Goal: Find contact information: Find contact information

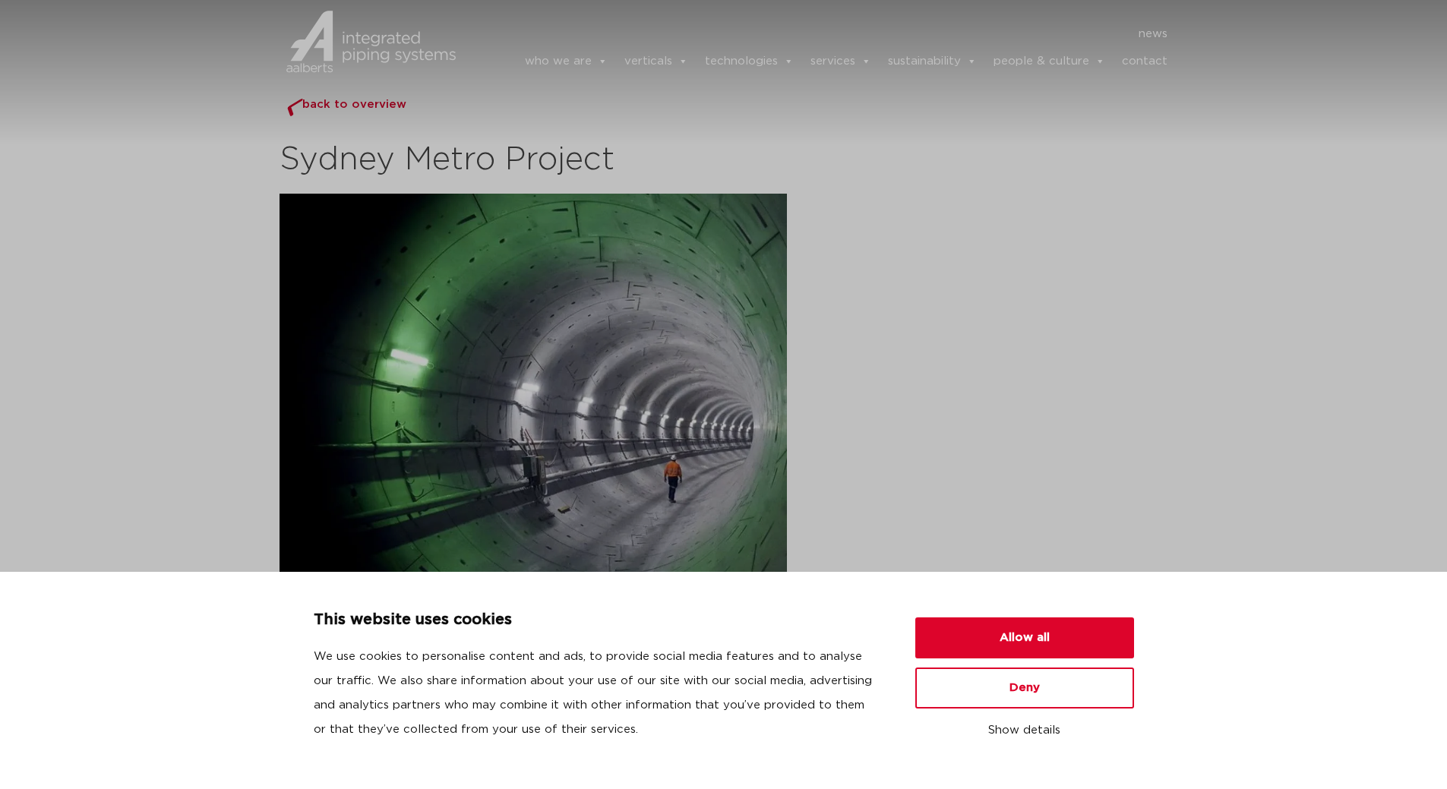
scroll to position [191, 0]
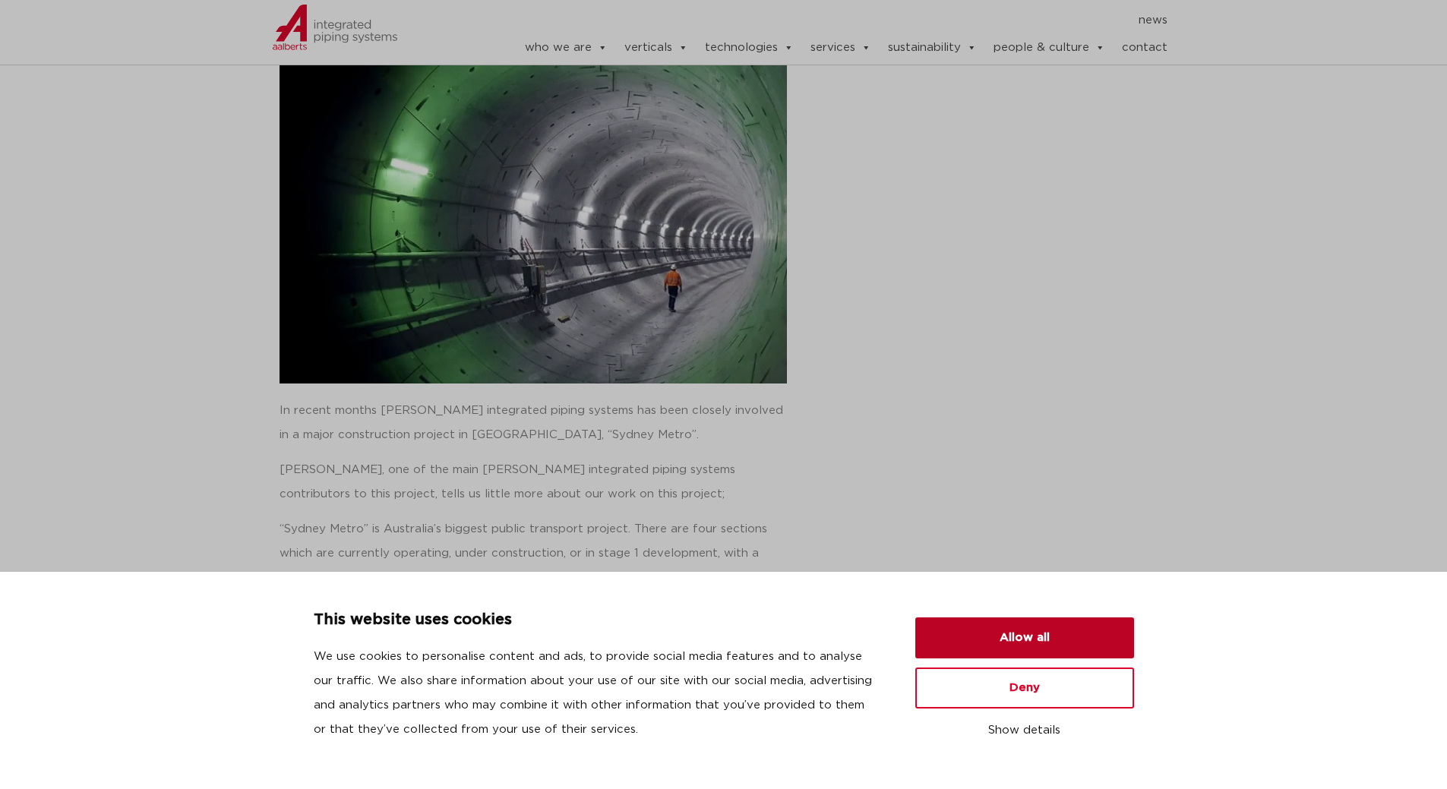
click at [1039, 643] on button "Allow all" at bounding box center [1024, 637] width 219 height 41
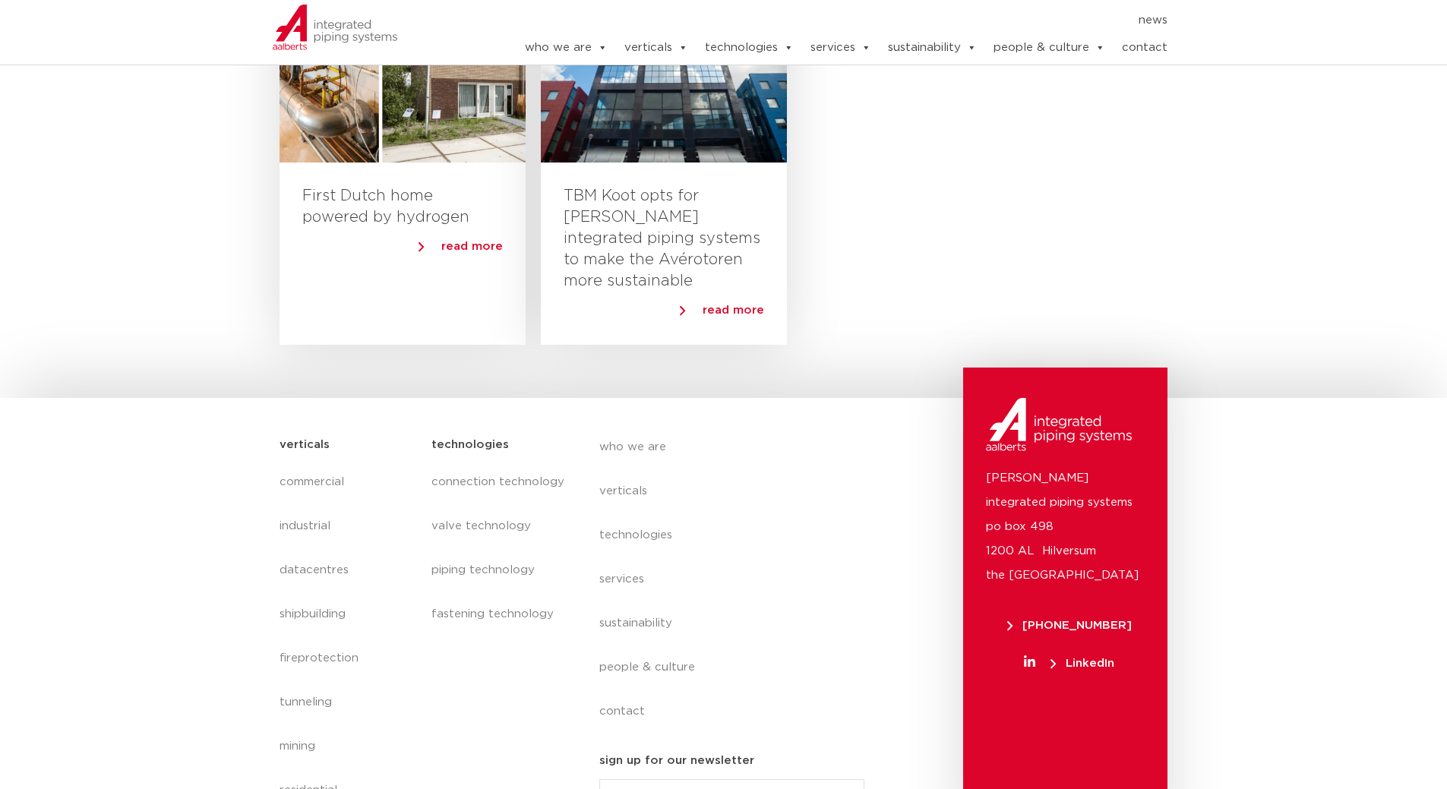
scroll to position [1312, 0]
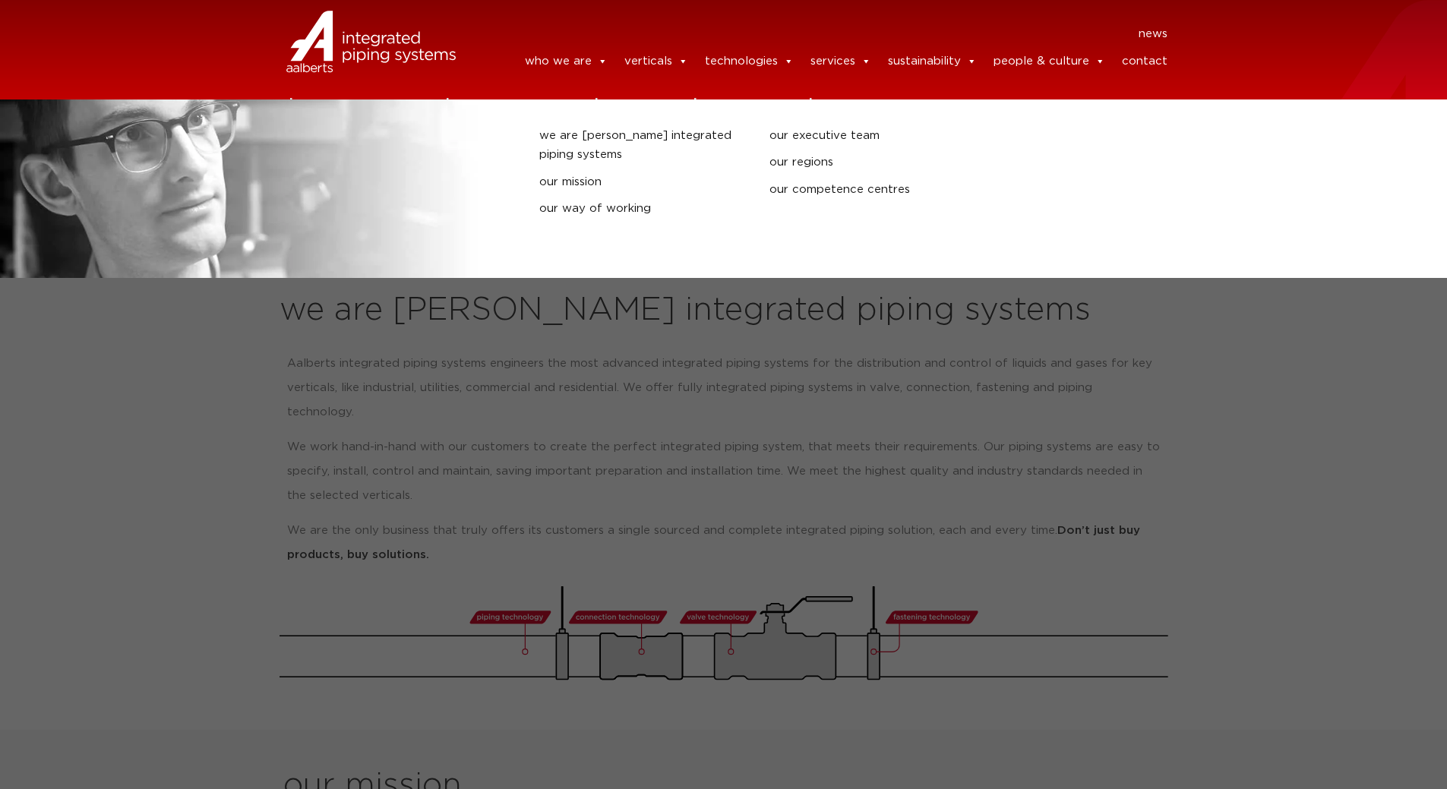
click at [570, 62] on link "who we are" at bounding box center [566, 61] width 83 height 30
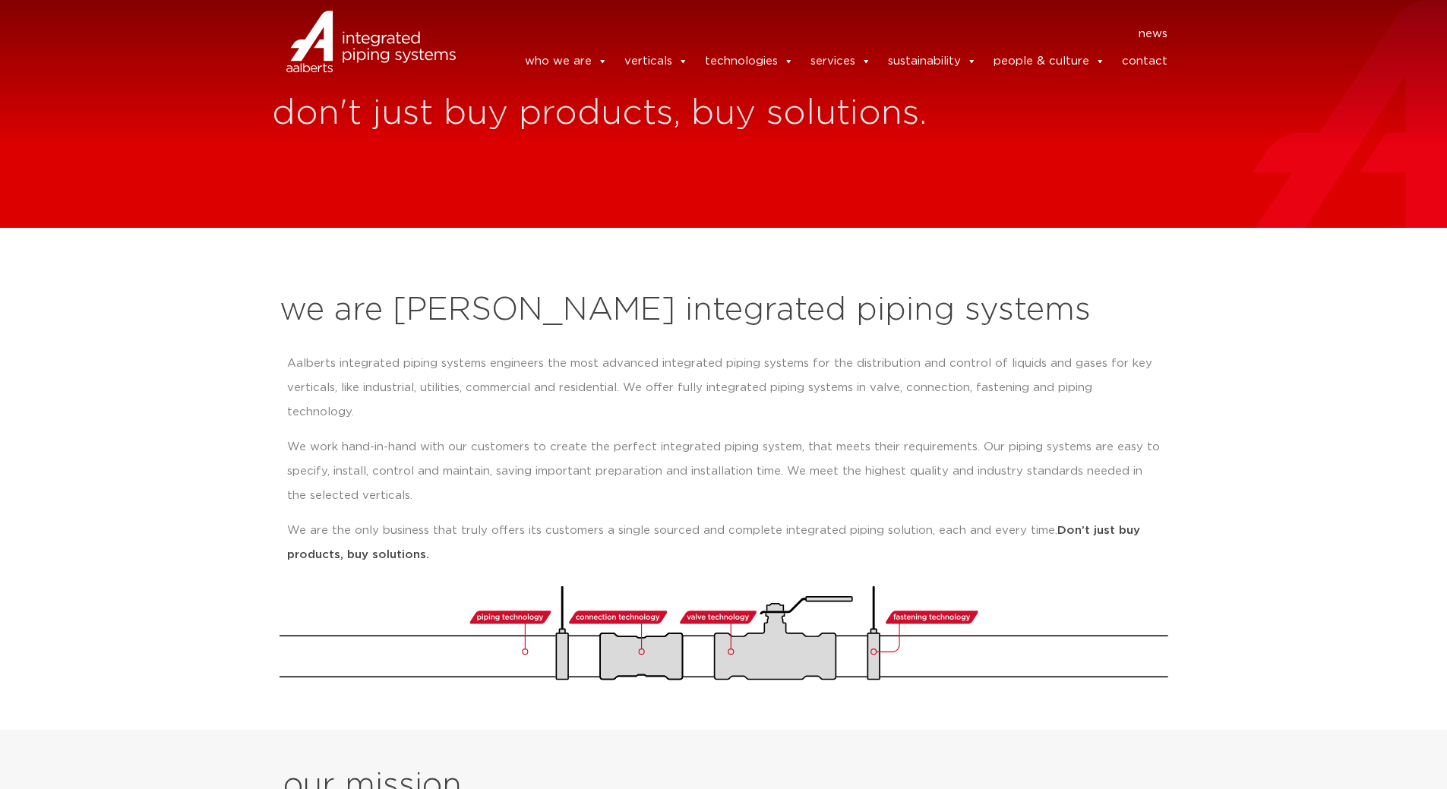
click at [570, 62] on link "who we are" at bounding box center [566, 61] width 83 height 30
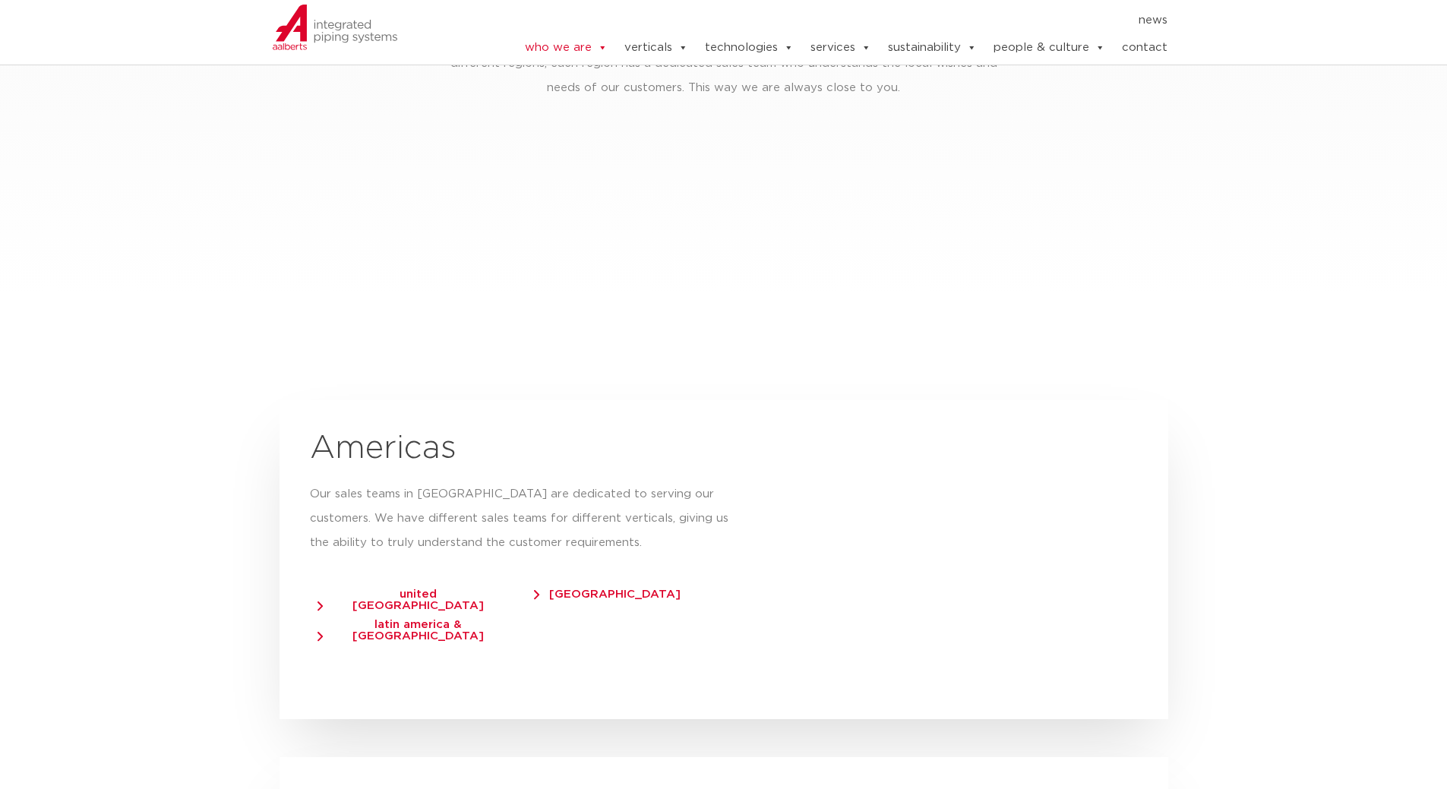
scroll to position [2430, 0]
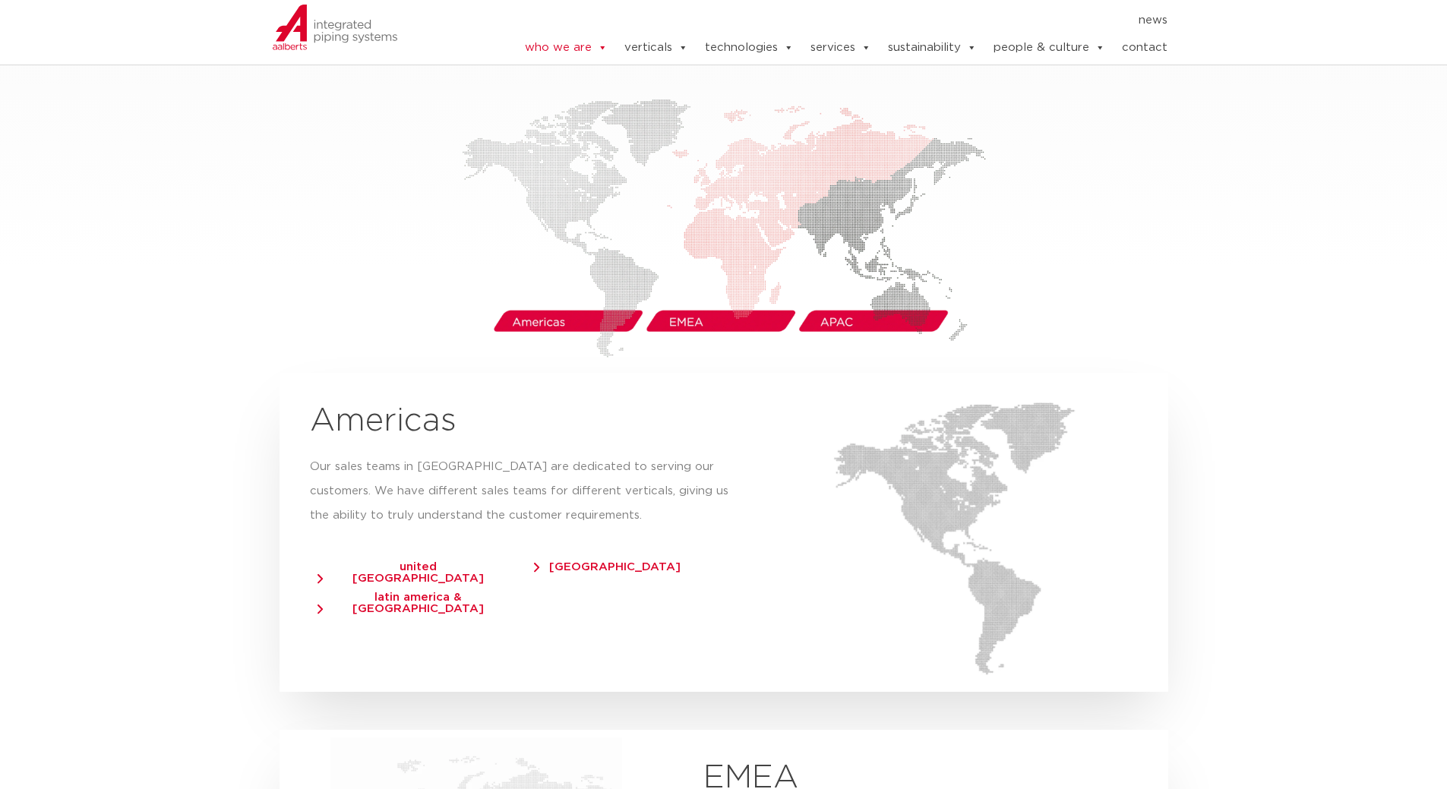
click at [875, 296] on img at bounding box center [724, 228] width 524 height 259
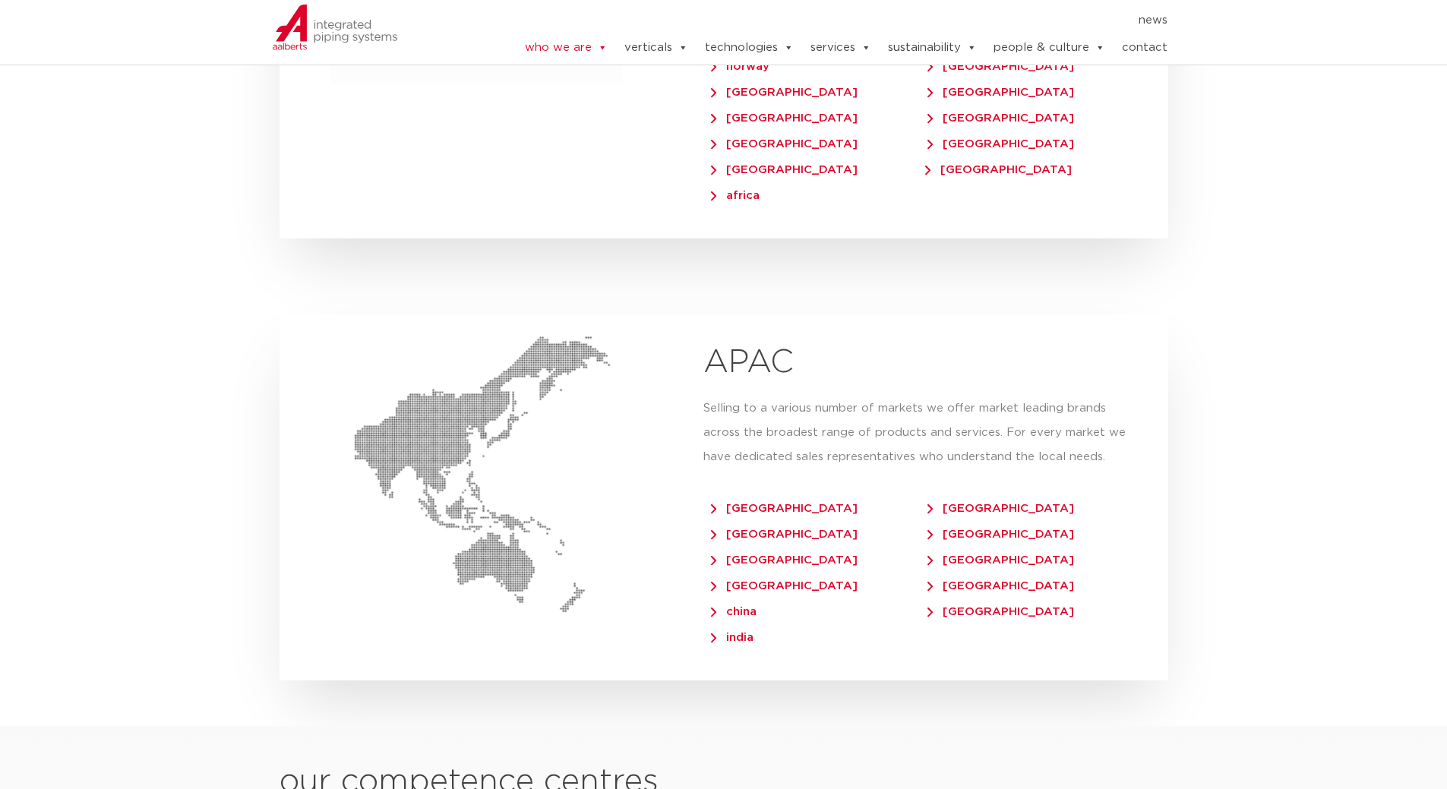
scroll to position [3342, 0]
click at [965, 526] on span "australia" at bounding box center [1000, 531] width 147 height 11
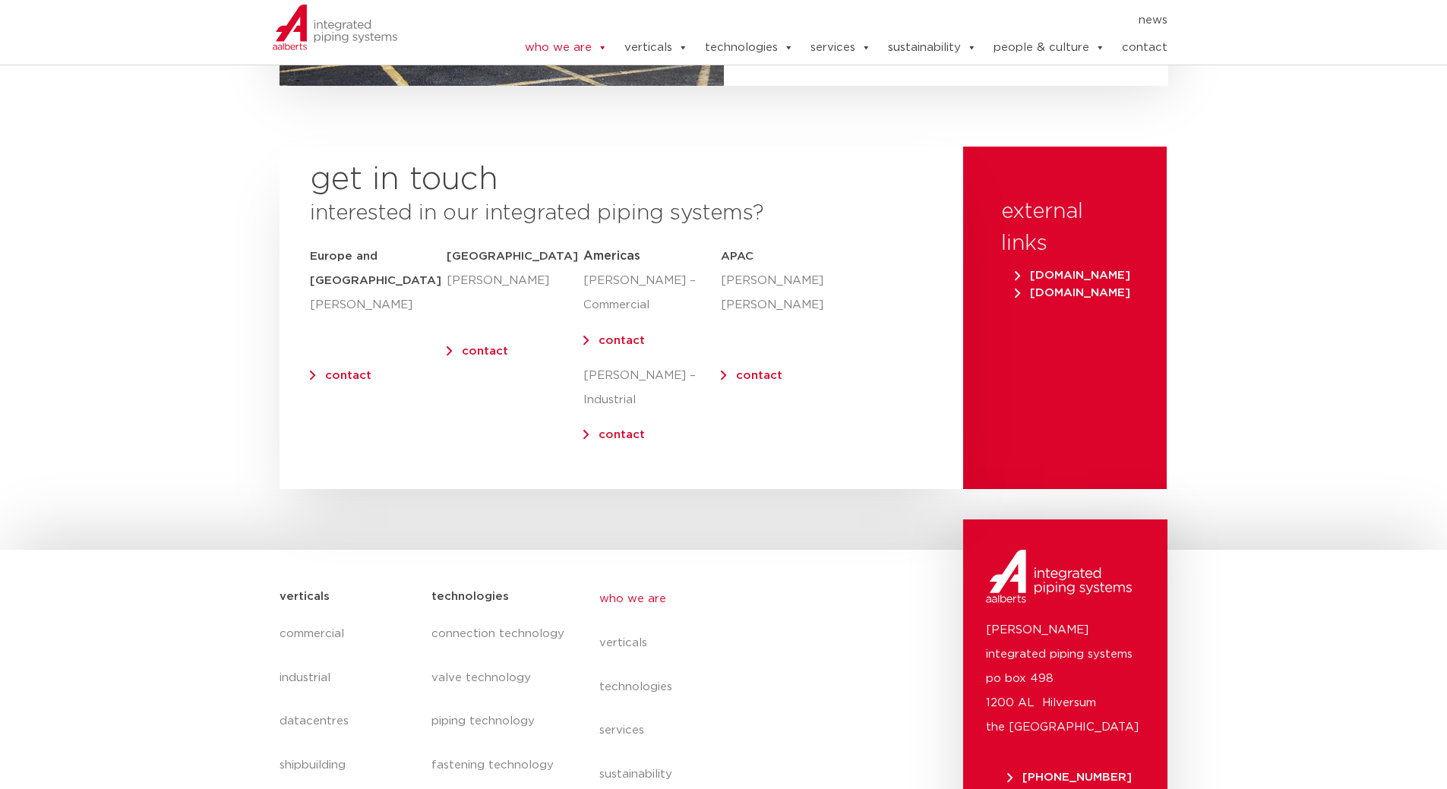
scroll to position [6152, 0]
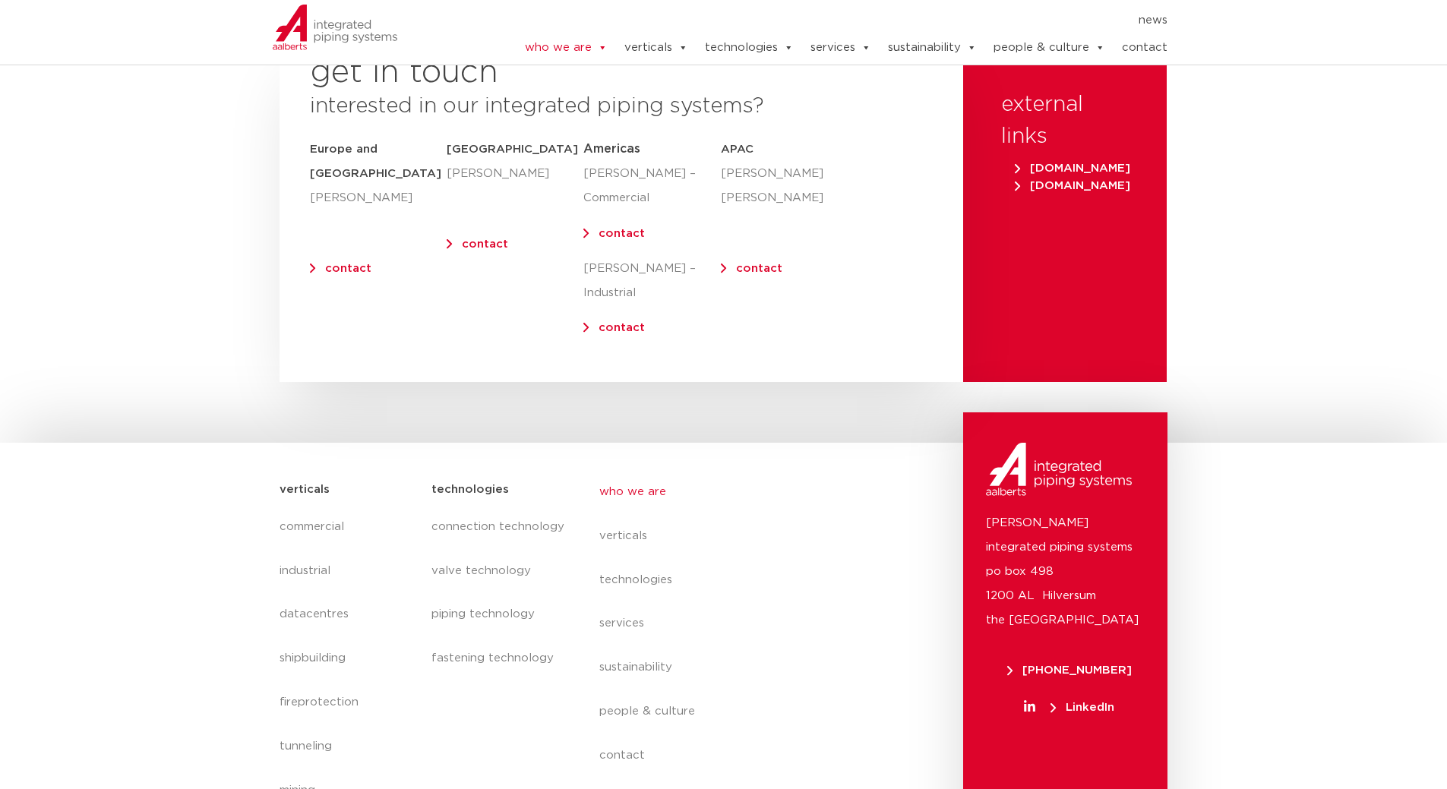
click at [766, 263] on link "contact" at bounding box center [759, 268] width 46 height 11
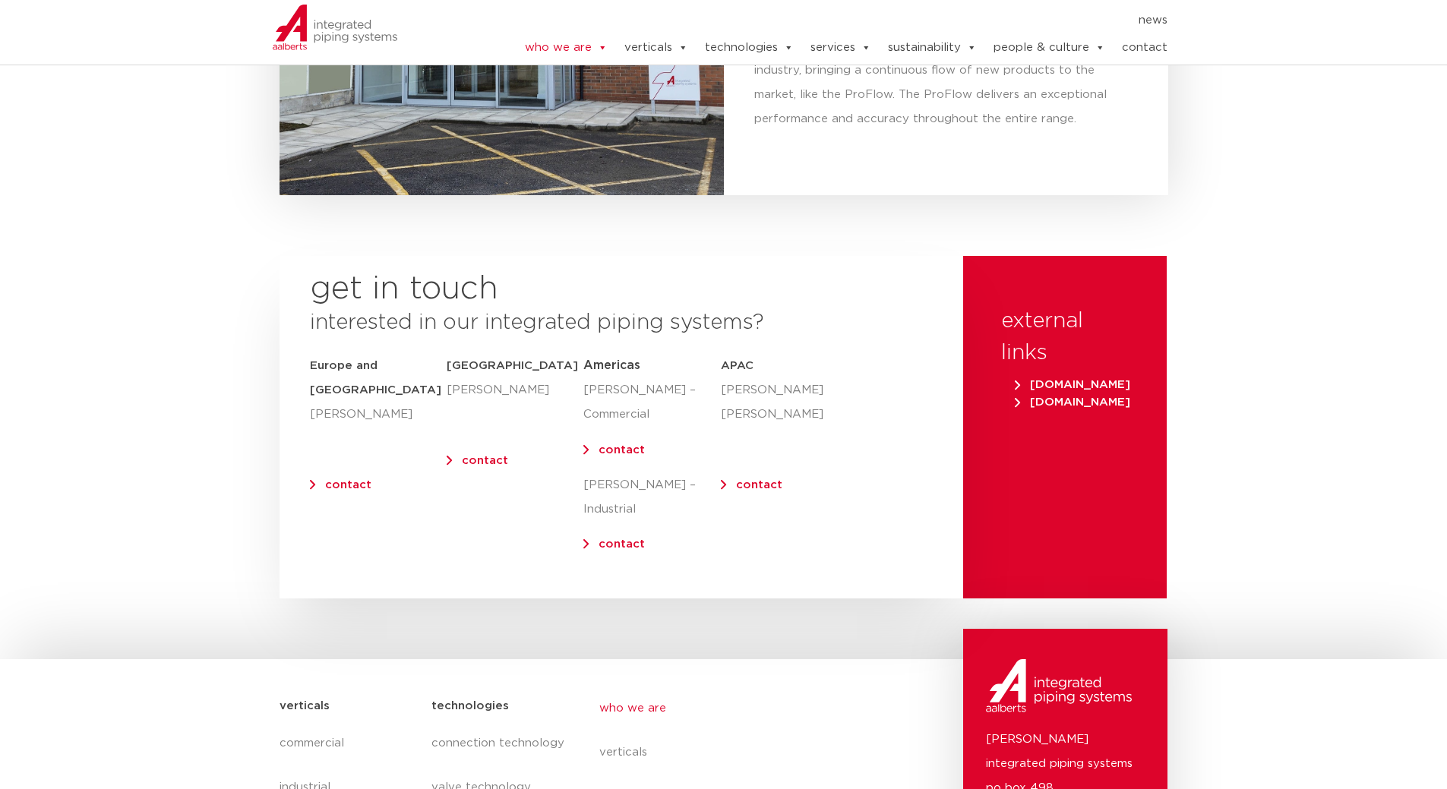
scroll to position [6076, 0]
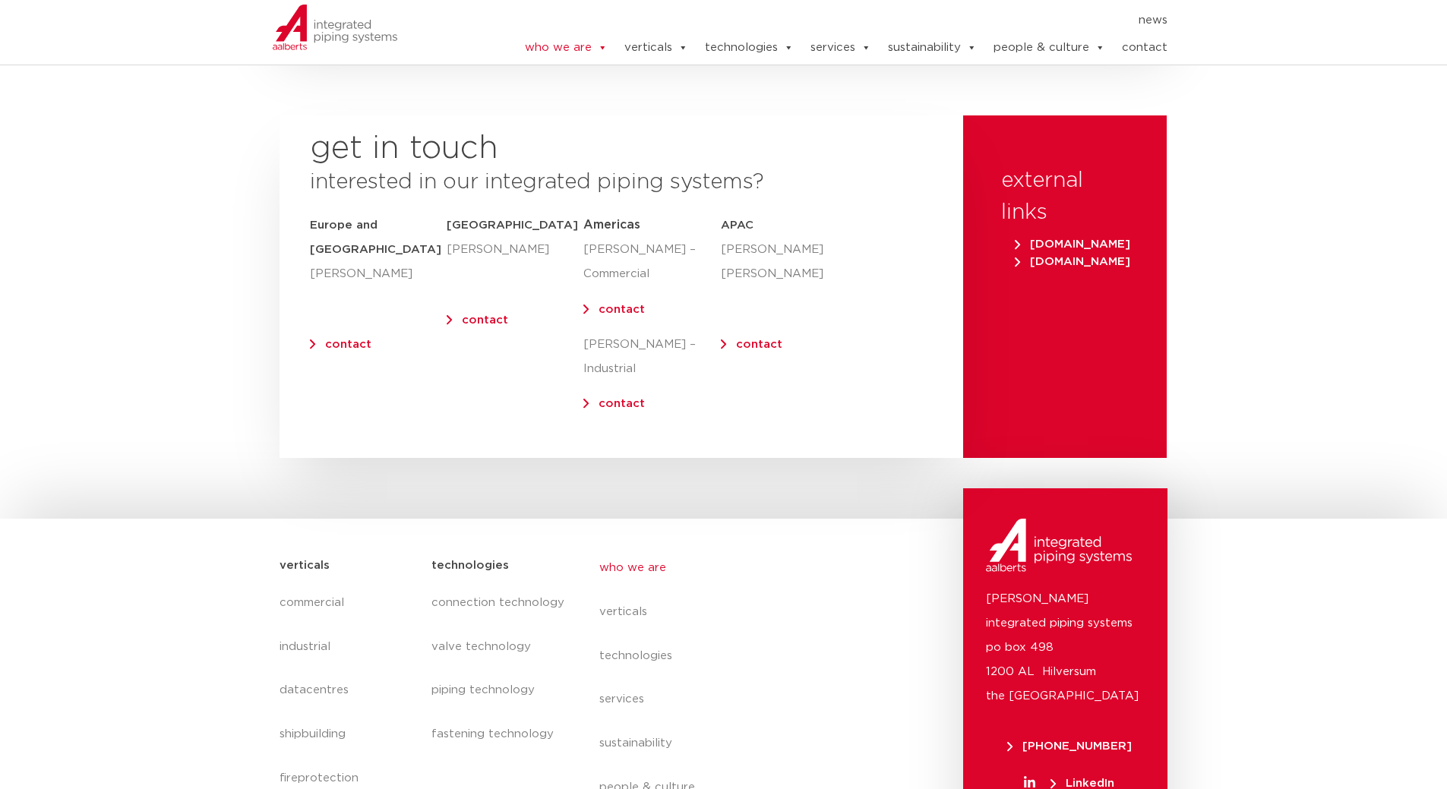
click at [755, 238] on p "[PERSON_NAME] [PERSON_NAME]" at bounding box center [762, 262] width 83 height 49
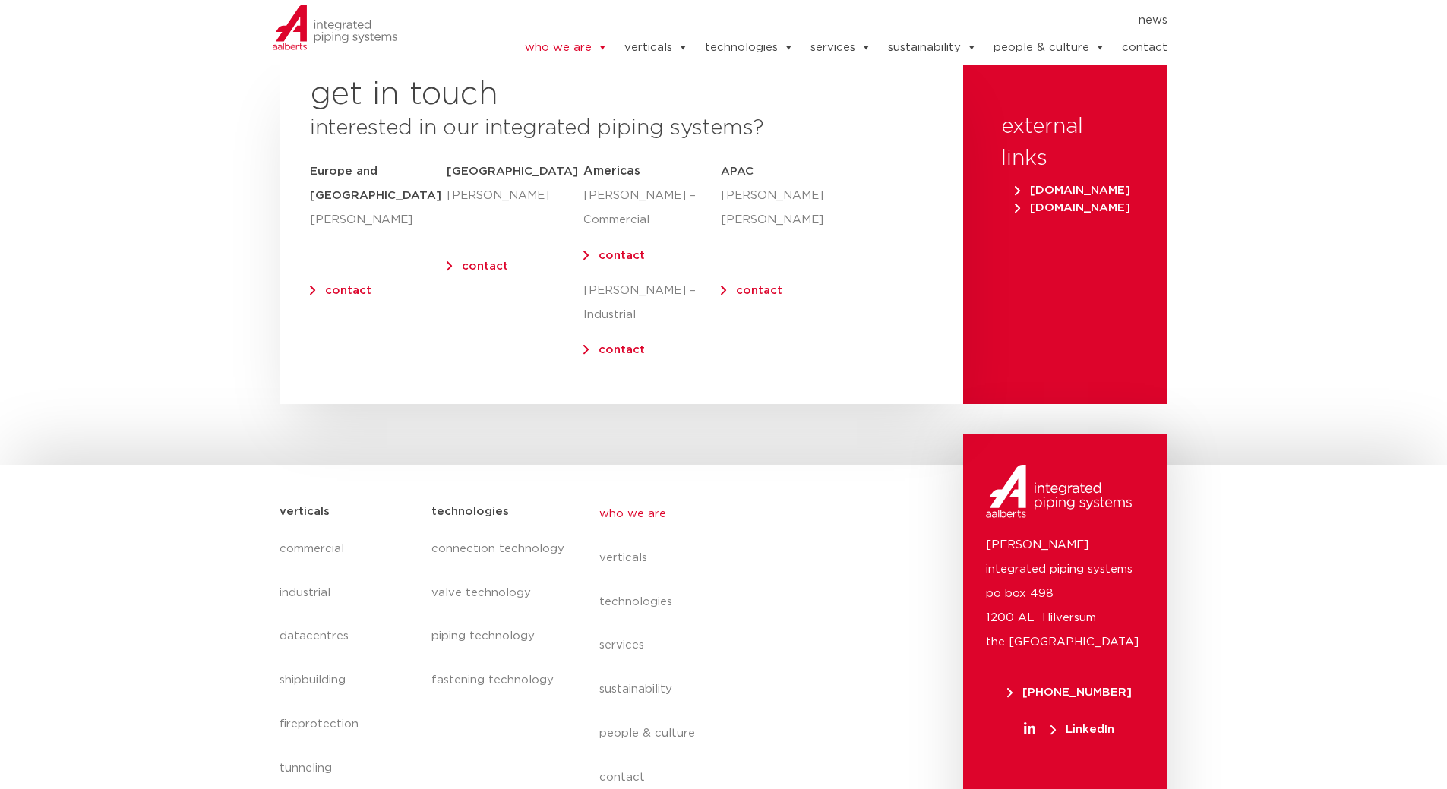
scroll to position [6193, 0]
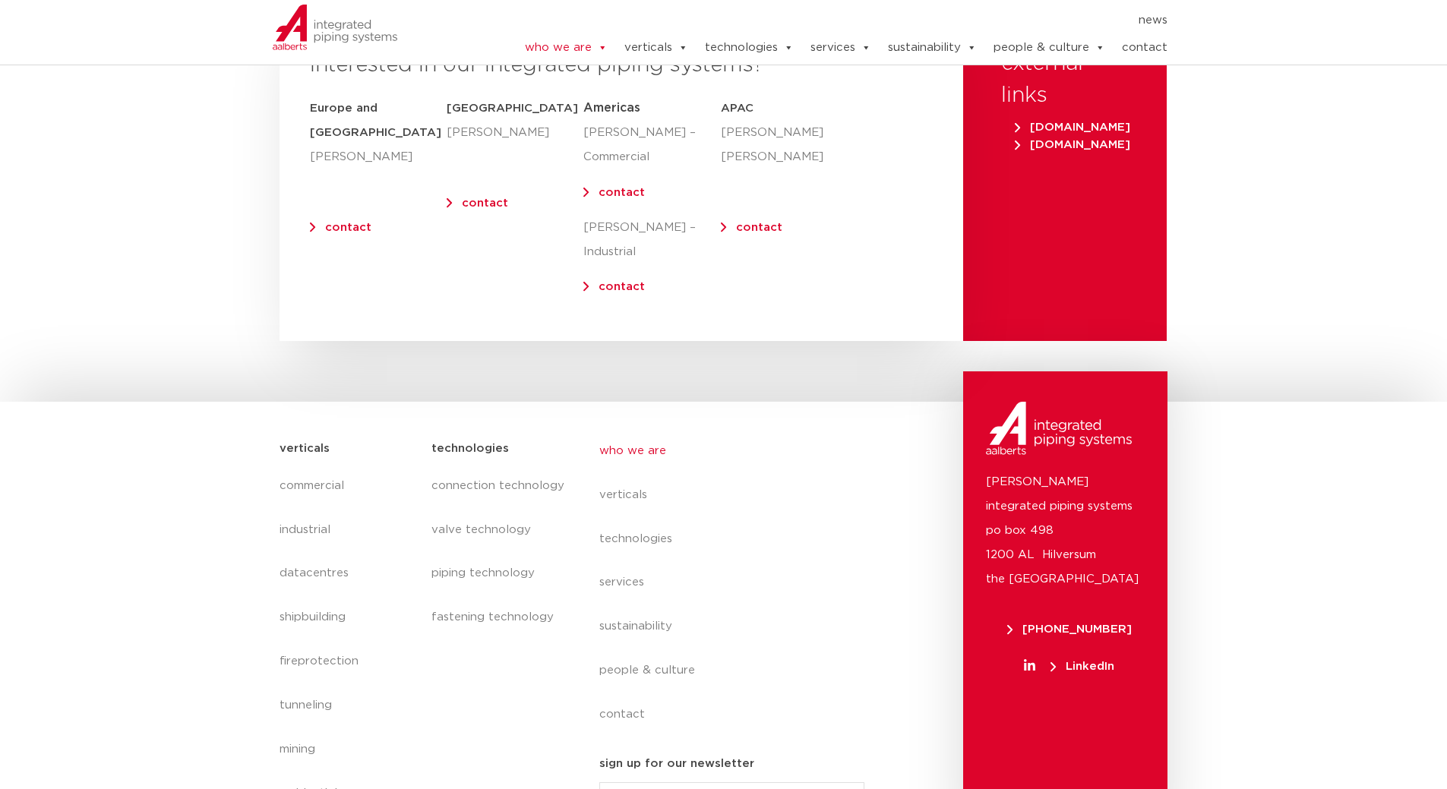
click at [770, 222] on link "contact" at bounding box center [759, 227] width 46 height 11
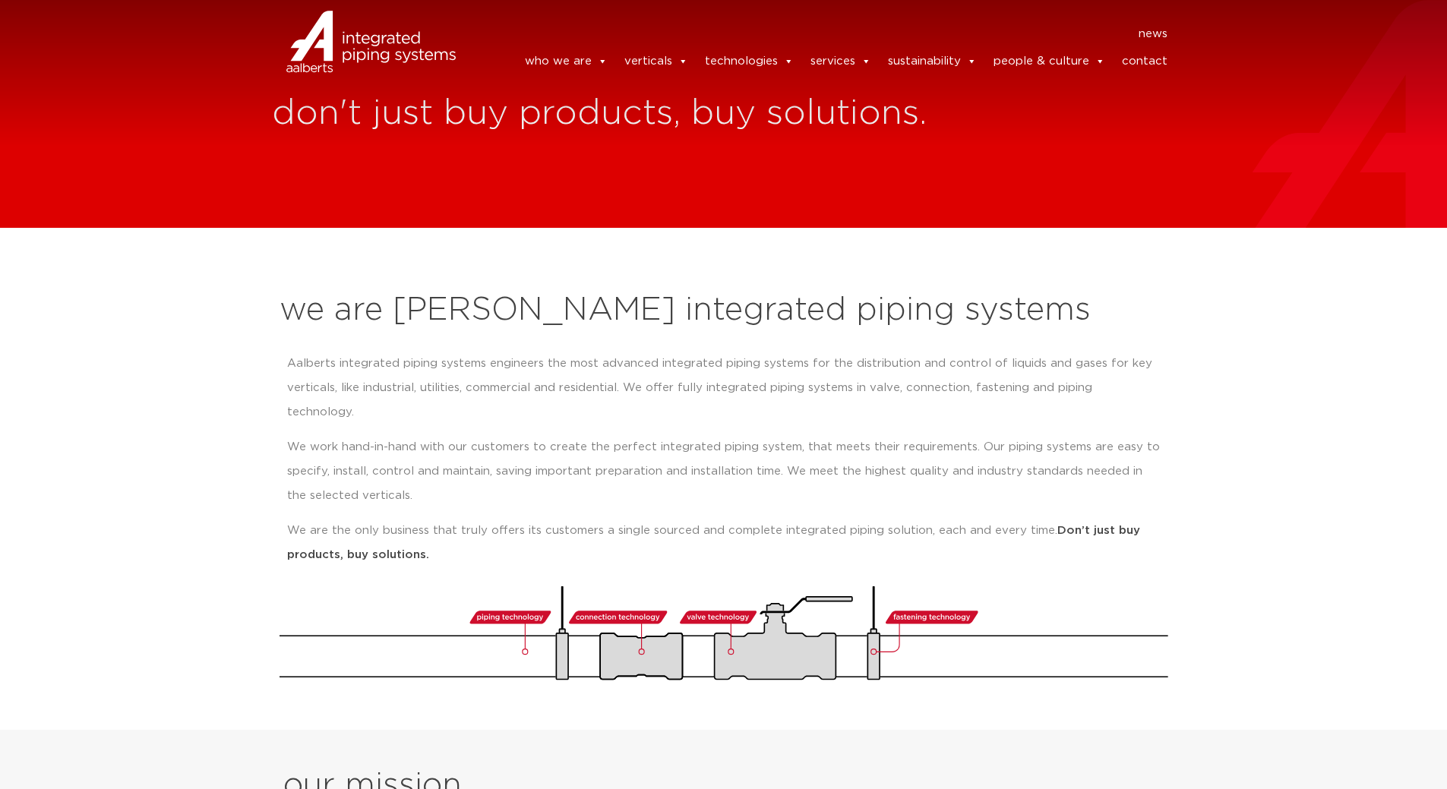
click at [1134, 56] on link "contact" at bounding box center [1145, 61] width 46 height 30
